Goal: Information Seeking & Learning: Compare options

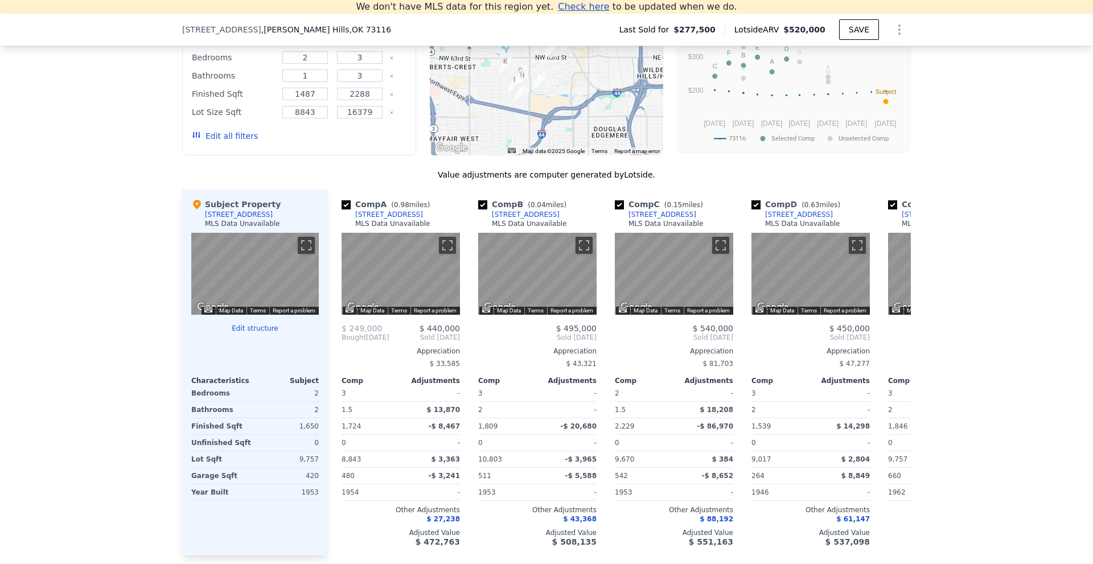
scroll to position [841, 0]
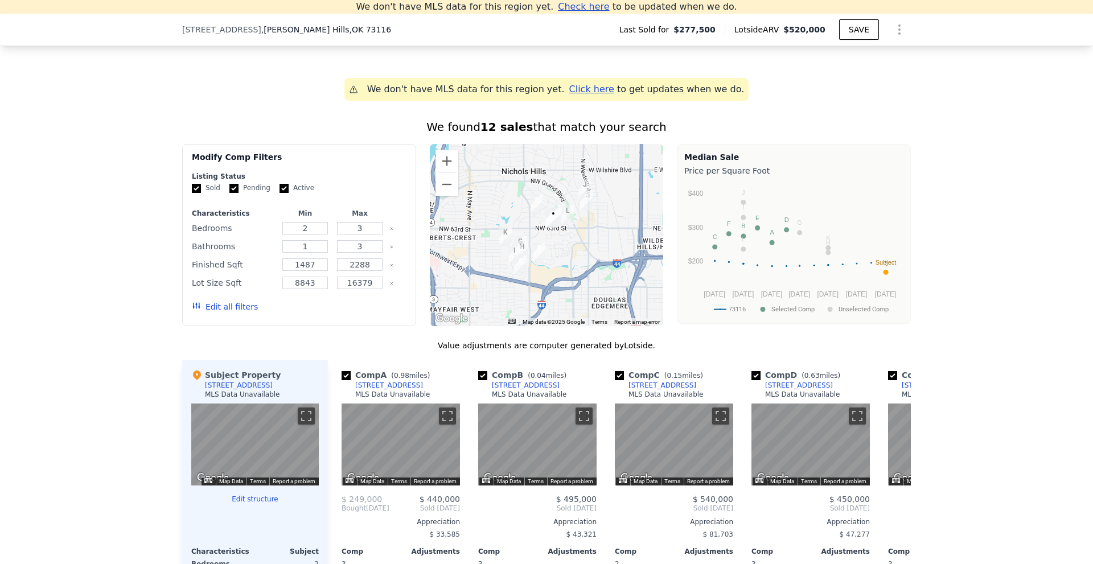
click at [229, 193] on input "Pending" at bounding box center [233, 188] width 9 height 9
checkbox input "false"
click at [279, 193] on input "Active" at bounding box center [283, 188] width 9 height 9
checkbox input "false"
click at [343, 315] on button "Update Search" at bounding box center [363, 307] width 86 height 16
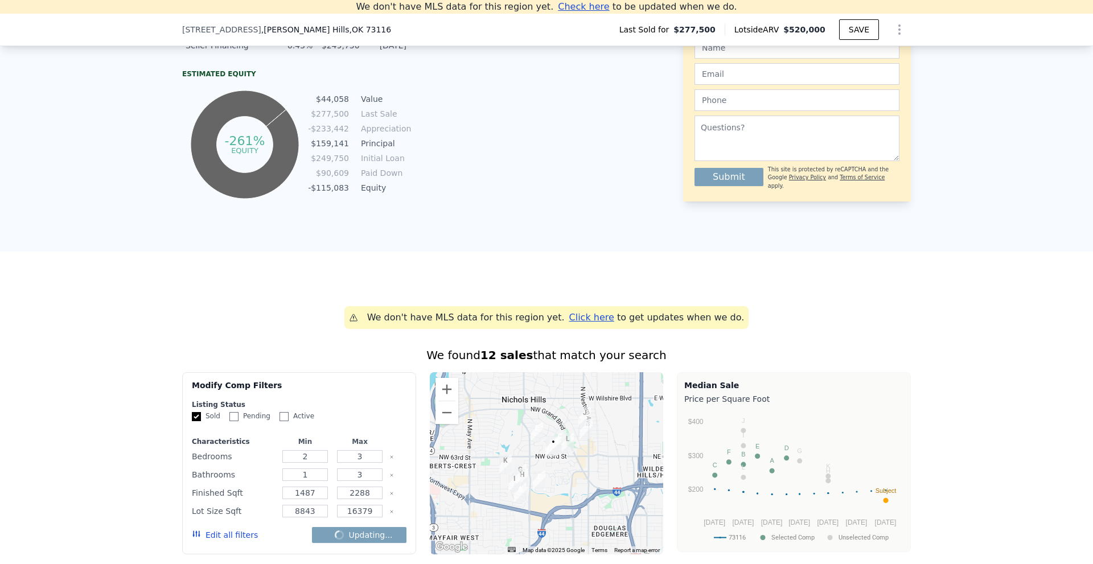
scroll to position [328, 0]
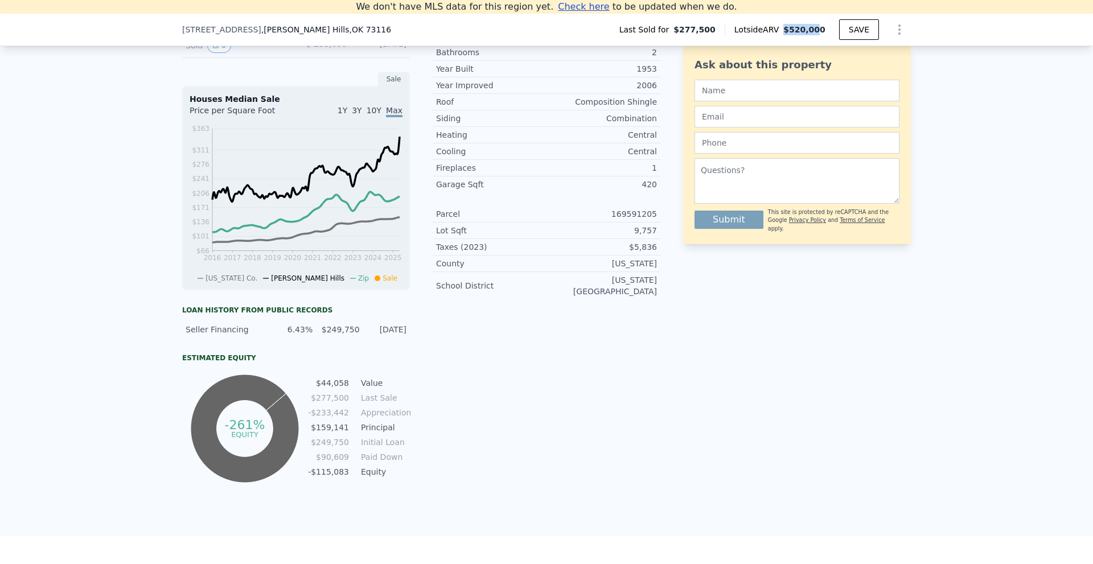
drag, startPoint x: 791, startPoint y: 30, endPoint x: 821, endPoint y: 36, distance: 31.4
click at [821, 36] on div "Last Sold for $277,500 Lotside ARV $520,000 SAVE" at bounding box center [760, 29] width 301 height 23
checkbox input "false"
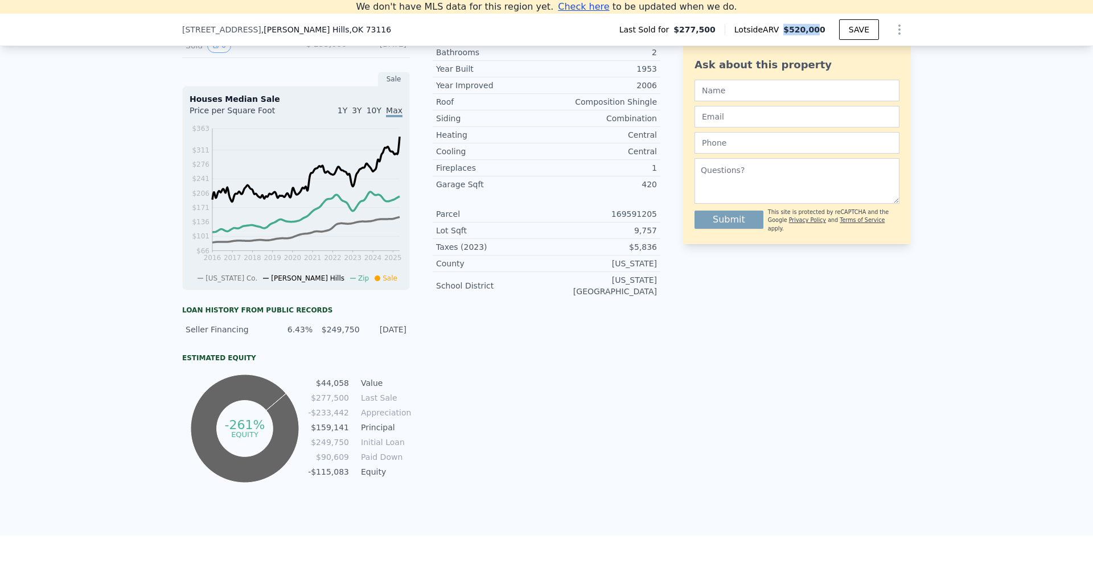
checkbox input "false"
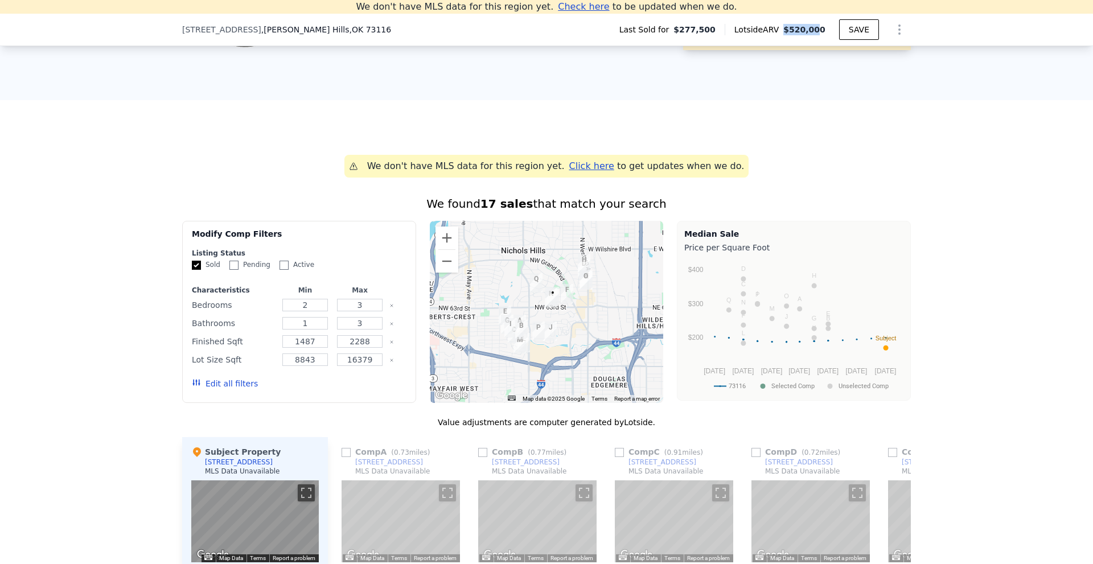
scroll to position [784, 0]
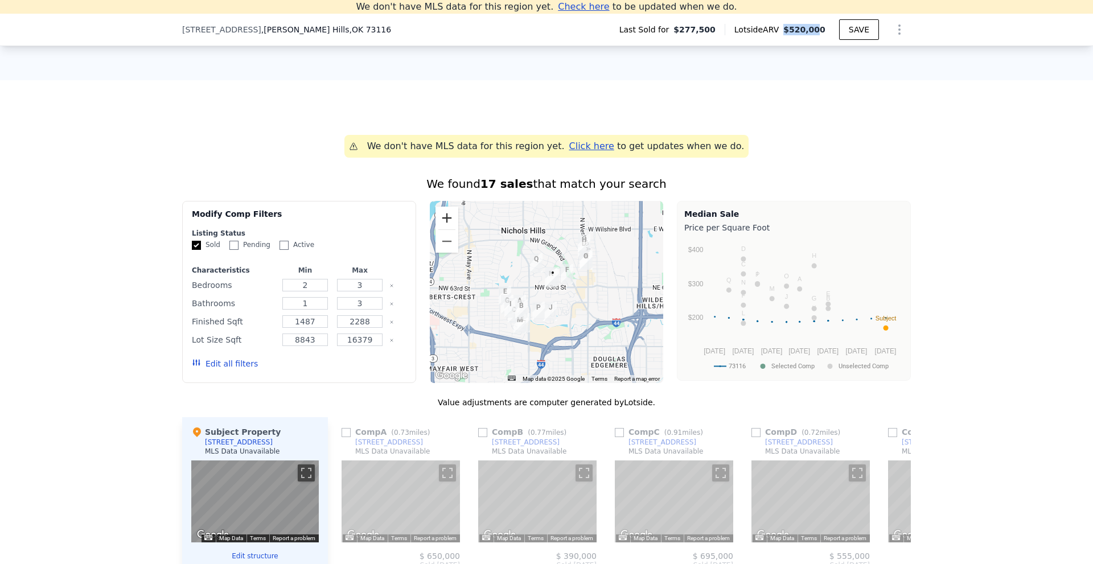
click at [442, 226] on button "Zoom in" at bounding box center [446, 218] width 23 height 23
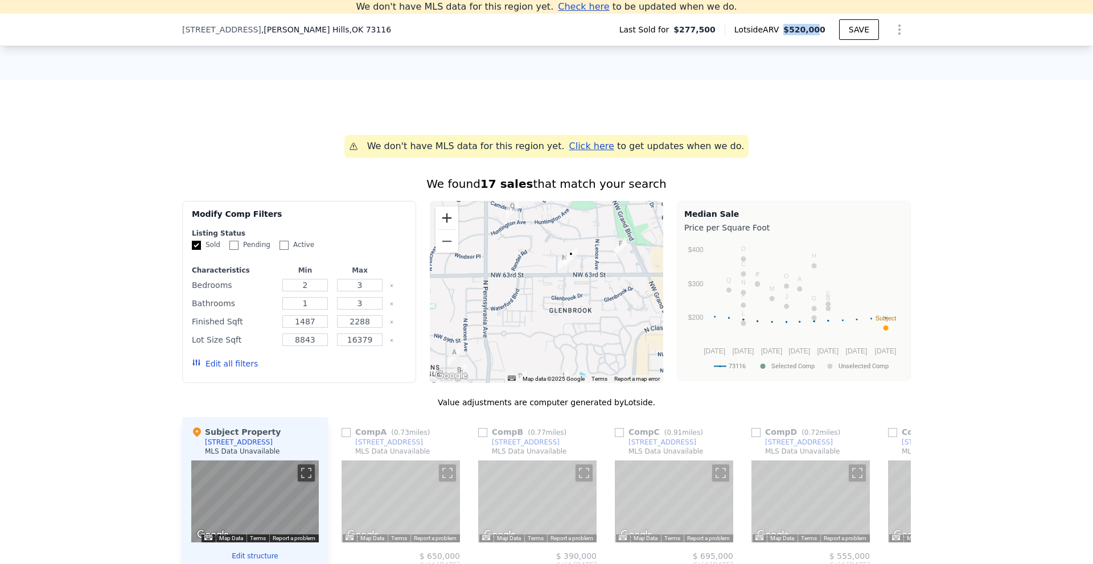
click at [442, 226] on button "Zoom in" at bounding box center [446, 218] width 23 height 23
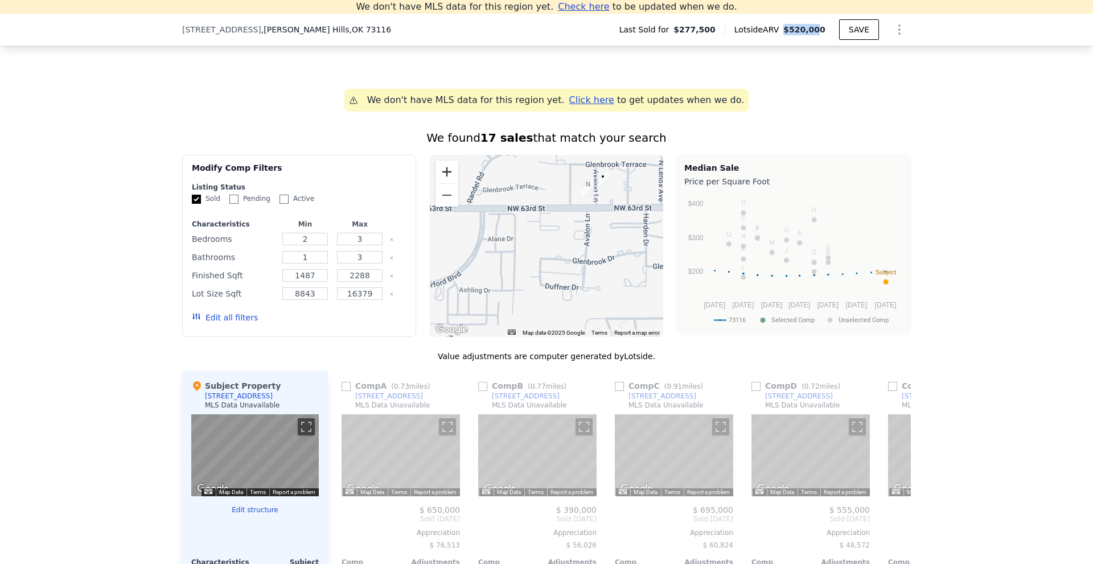
scroll to position [898, 0]
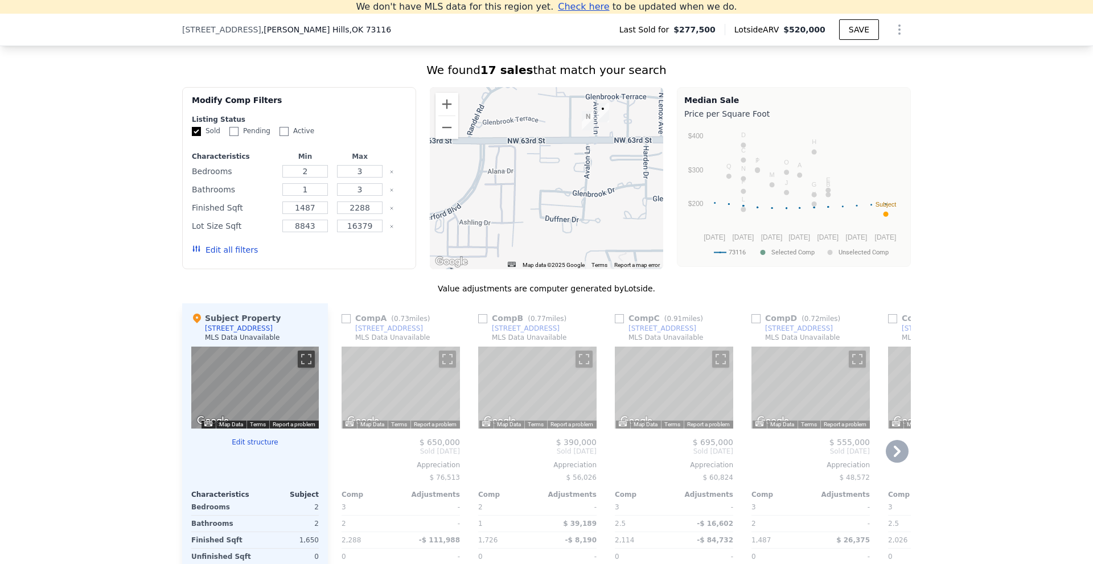
click at [890, 459] on icon at bounding box center [897, 451] width 23 height 23
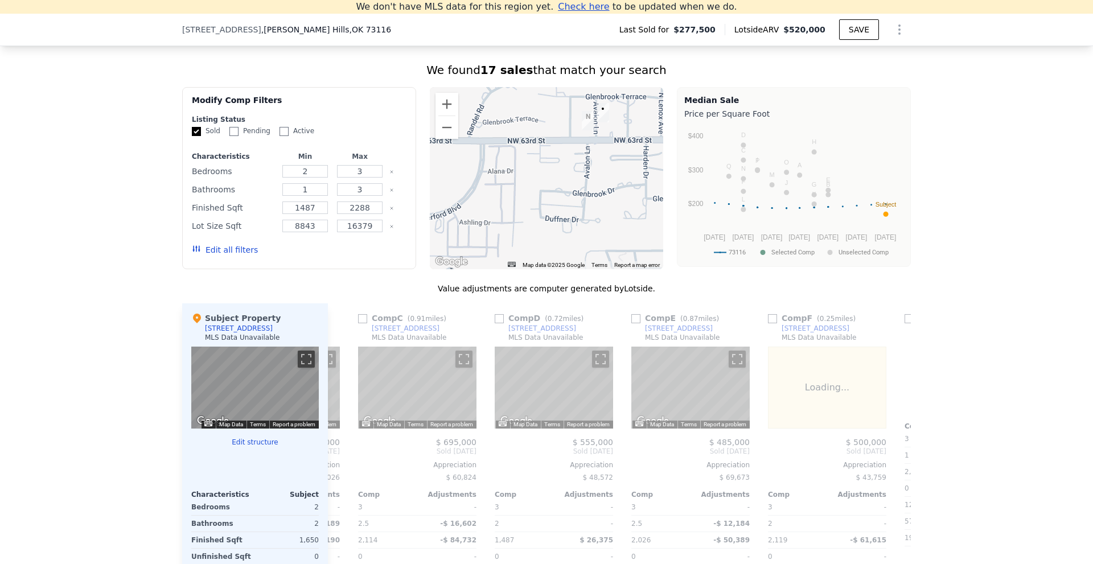
click at [890, 459] on div "Comp A ( 0.73 miles) 2225 NW 57th St MLS Data Unavailable ← Move left → Move ri…" at bounding box center [619, 486] width 583 height 366
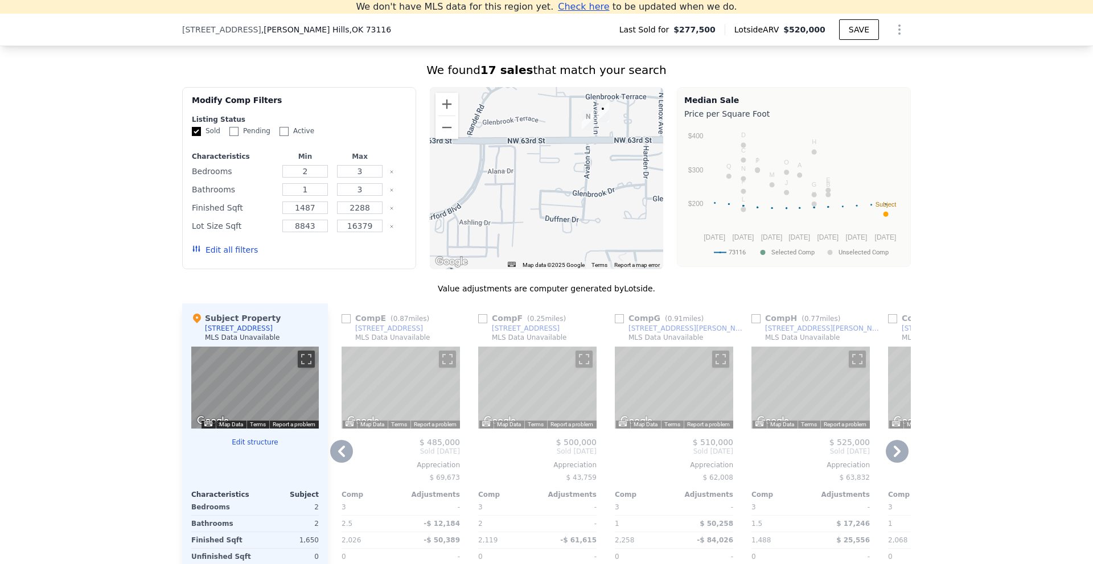
click at [890, 459] on icon at bounding box center [897, 451] width 23 height 23
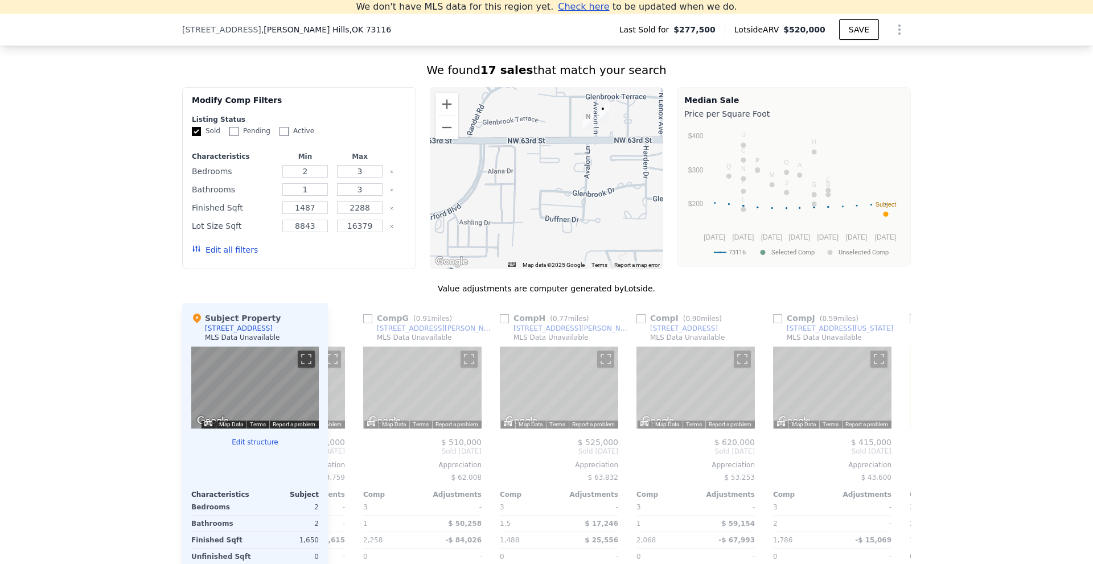
scroll to position [0, 820]
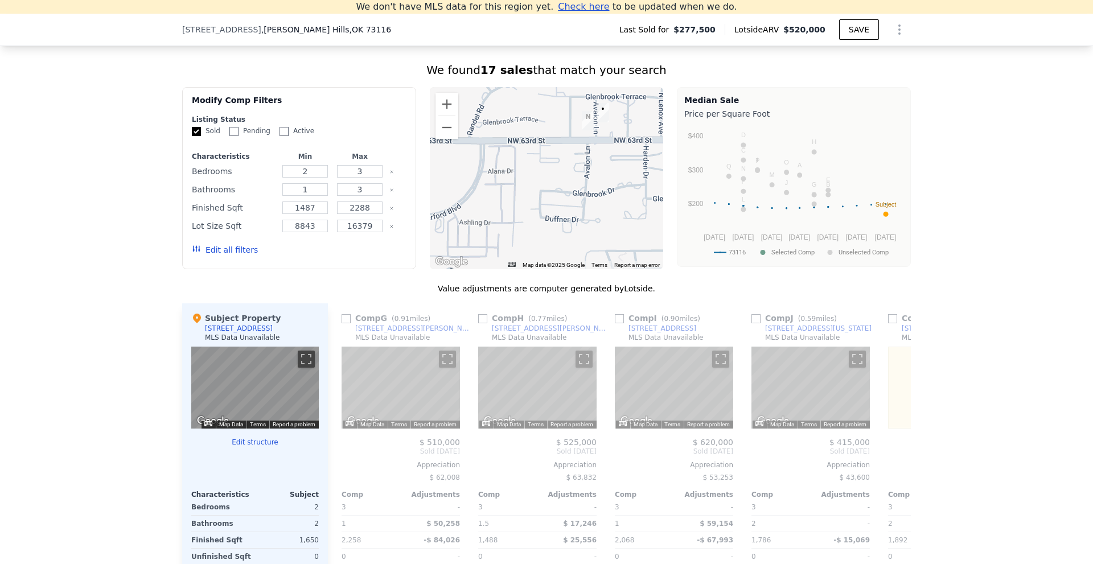
click at [890, 456] on span "Sold Apr 2025" at bounding box center [947, 451] width 118 height 9
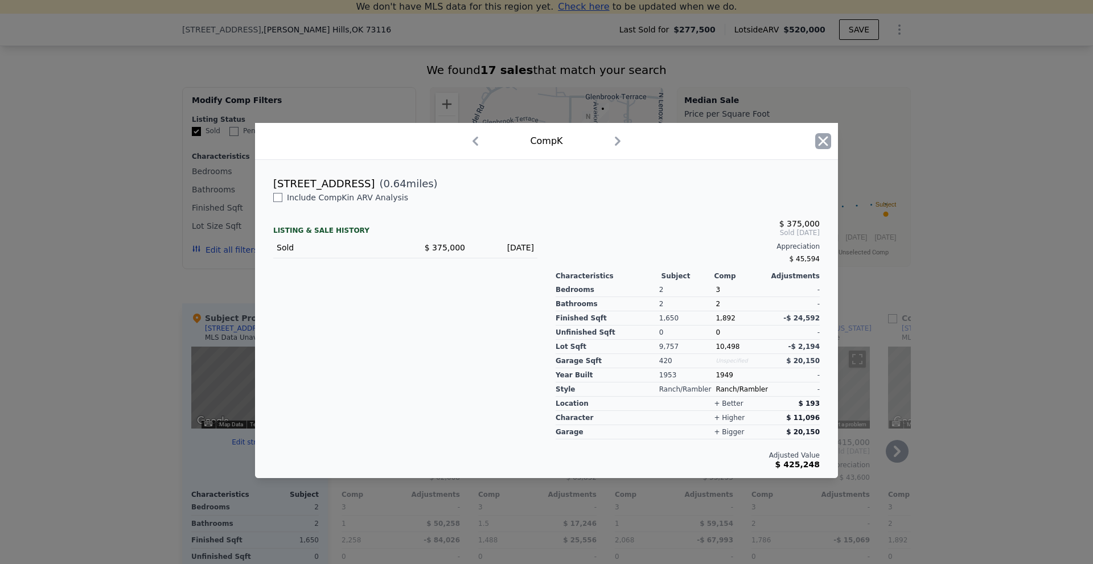
click at [822, 139] on icon "button" at bounding box center [823, 141] width 16 height 16
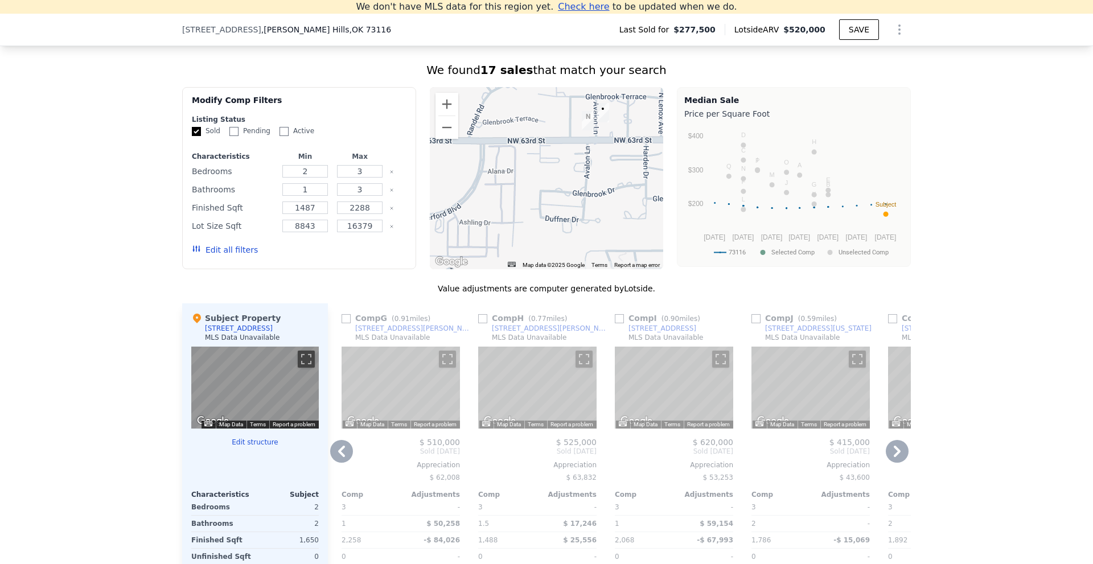
click at [896, 458] on icon at bounding box center [897, 451] width 23 height 23
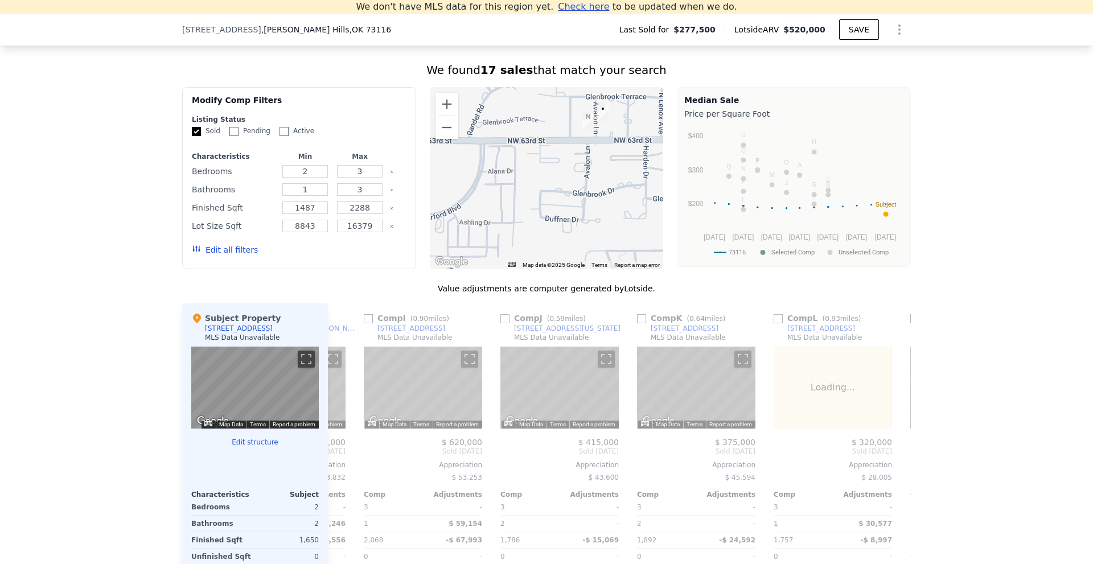
scroll to position [0, 1093]
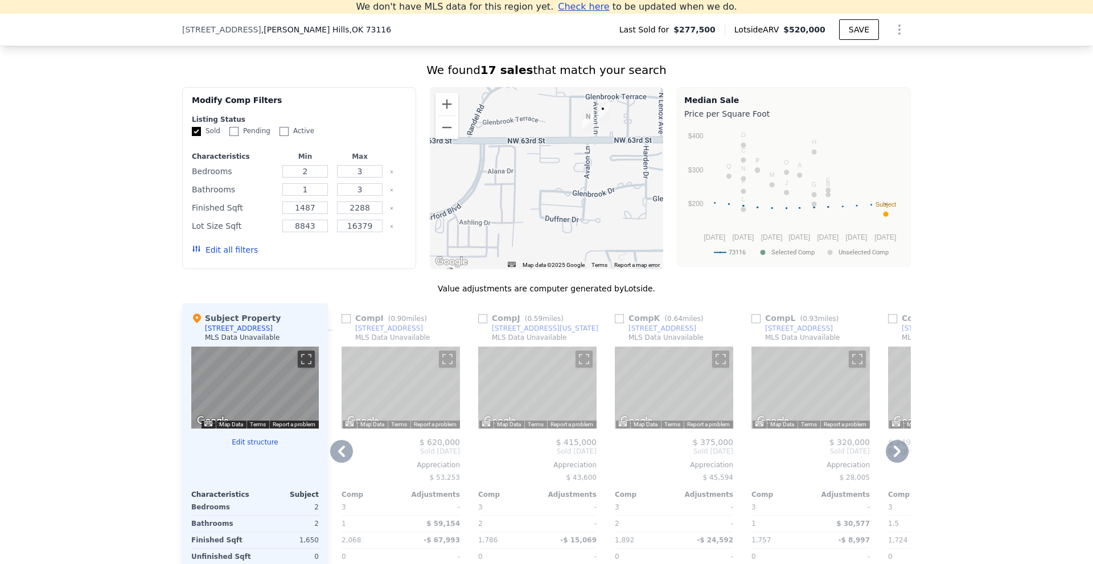
click at [896, 459] on icon at bounding box center [897, 451] width 23 height 23
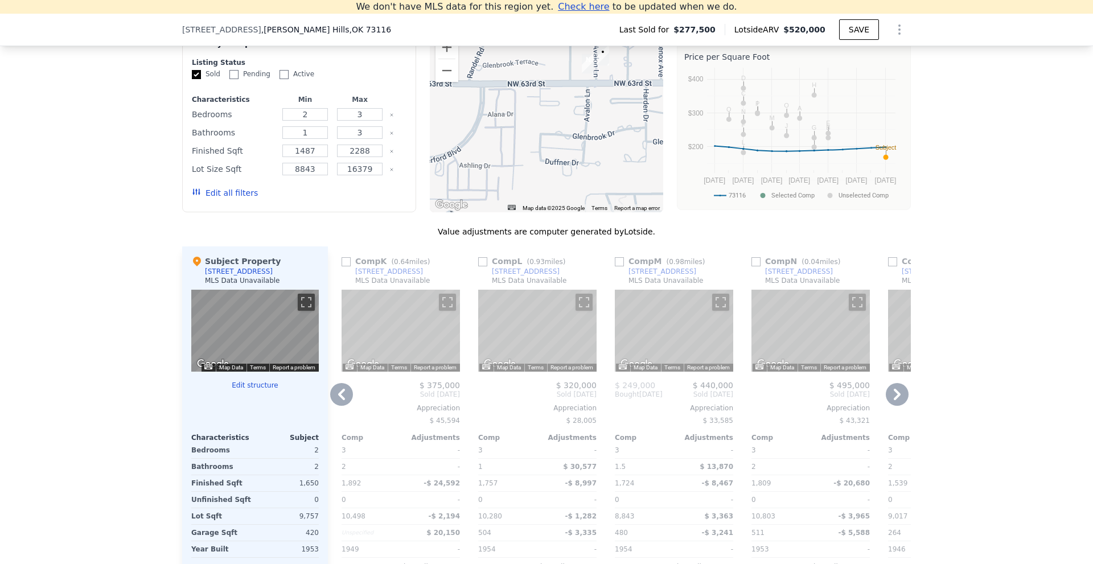
click at [776, 276] on div "[STREET_ADDRESS]" at bounding box center [799, 271] width 68 height 9
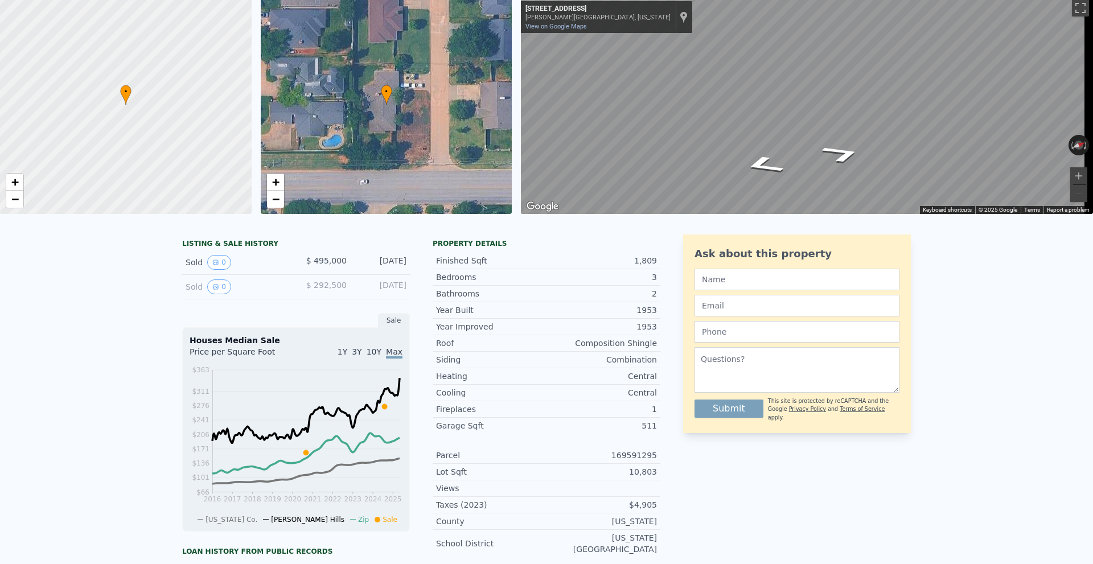
scroll to position [13, 0]
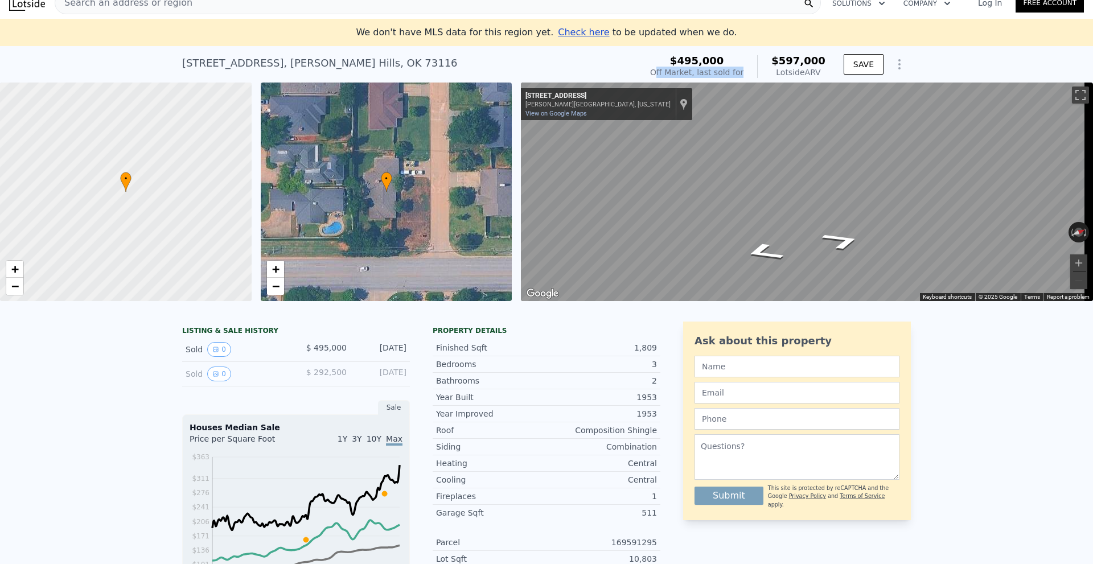
drag, startPoint x: 753, startPoint y: 73, endPoint x: 677, endPoint y: 69, distance: 75.8
click at [677, 69] on div "$495,000 Off Market, last sold for $597,000 Lotside ARV" at bounding box center [737, 66] width 175 height 23
click at [324, 61] on div "[STREET_ADDRESS][PERSON_NAME]" at bounding box center [319, 63] width 275 height 16
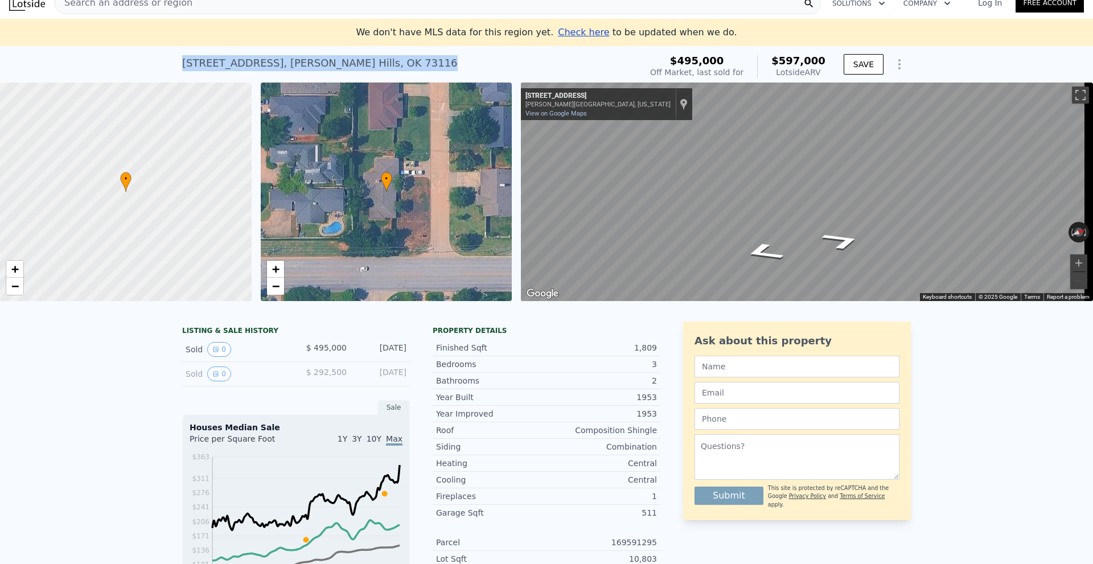
click at [324, 61] on div "[STREET_ADDRESS][PERSON_NAME]" at bounding box center [319, 63] width 275 height 16
